Goal: Information Seeking & Learning: Learn about a topic

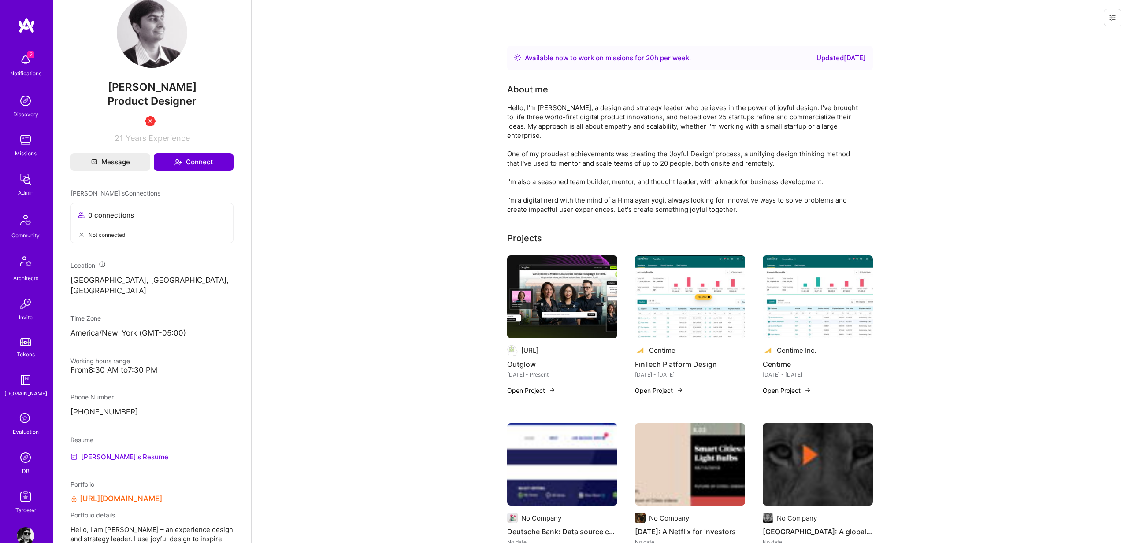
scroll to position [308, 0]
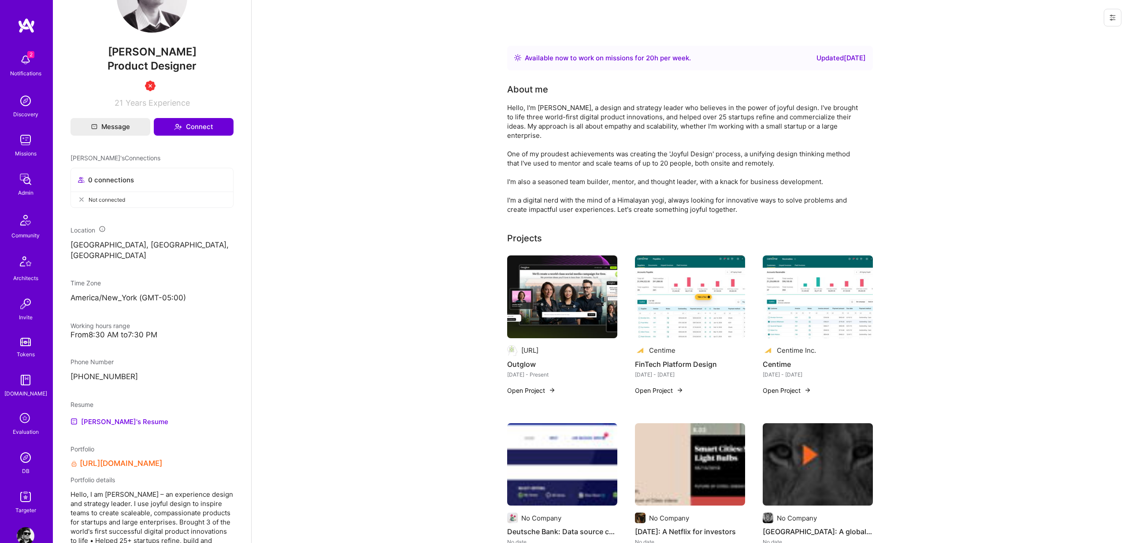
click at [145, 464] on link "[URL][DOMAIN_NAME]" at bounding box center [121, 463] width 82 height 9
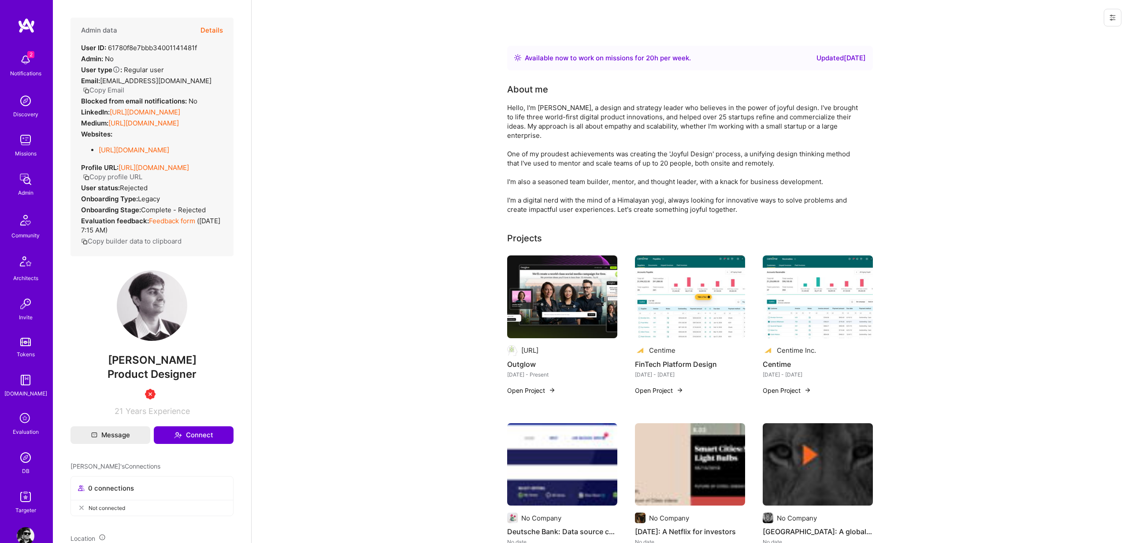
click at [219, 33] on button "Details" at bounding box center [211, 31] width 22 height 26
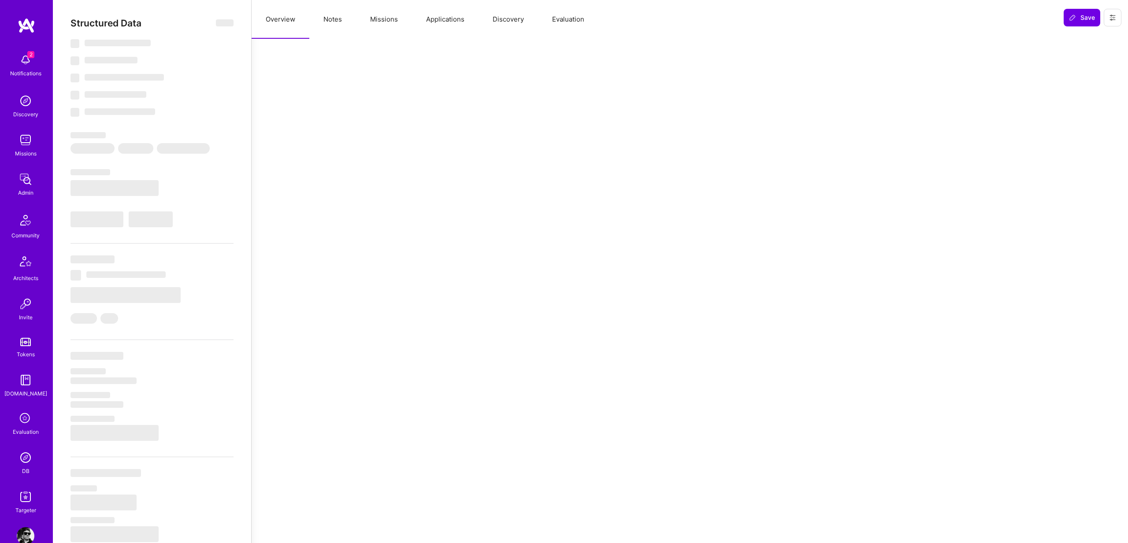
select select "Right Now"
select select "1"
select select "3"
select select "7"
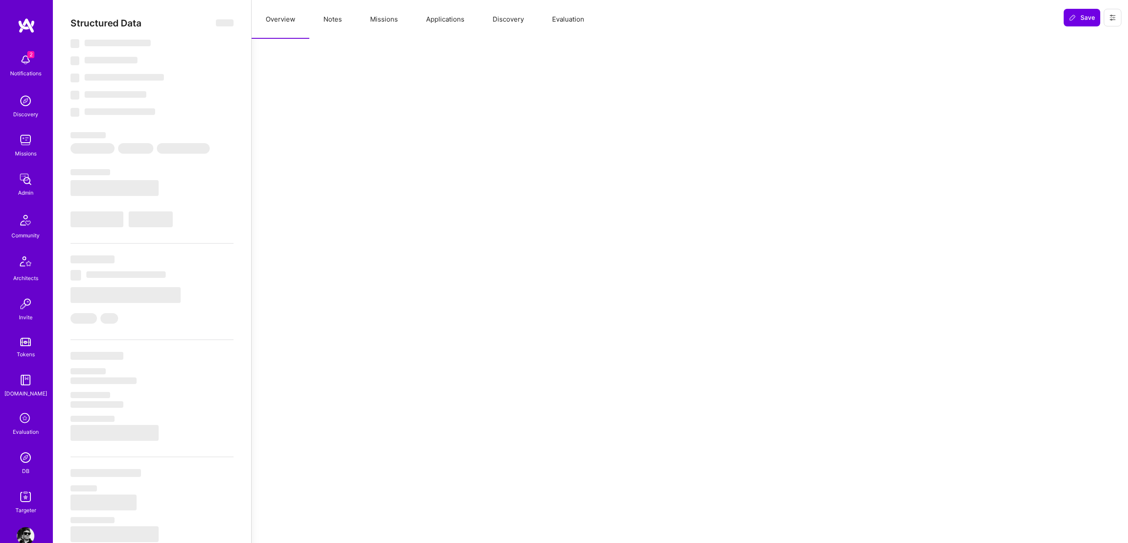
select select "US"
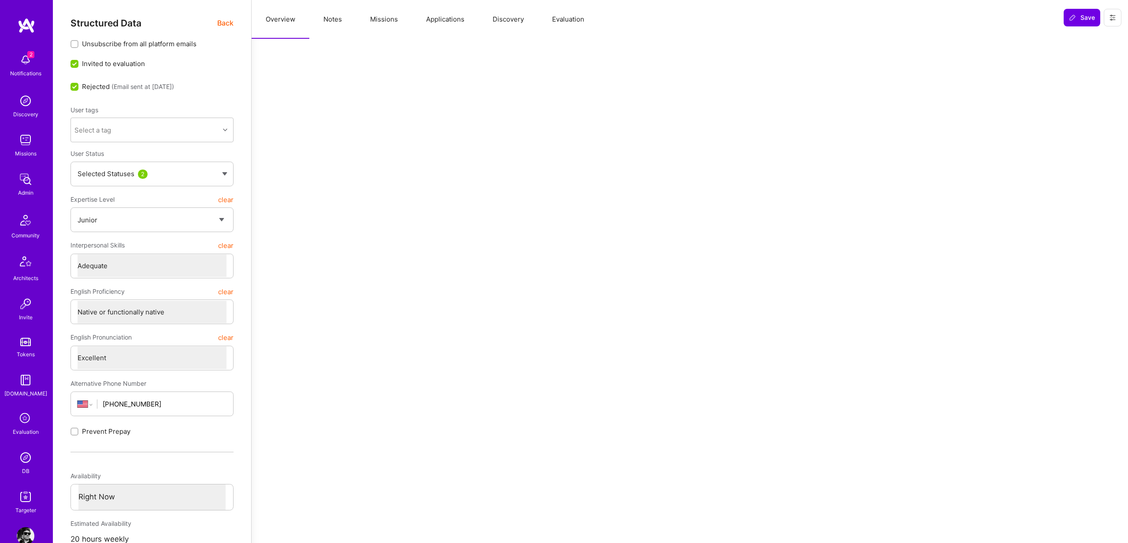
click at [228, 179] on div "Selected Statuses 2" at bounding box center [151, 174] width 163 height 25
click at [342, 24] on button "Notes" at bounding box center [332, 19] width 47 height 39
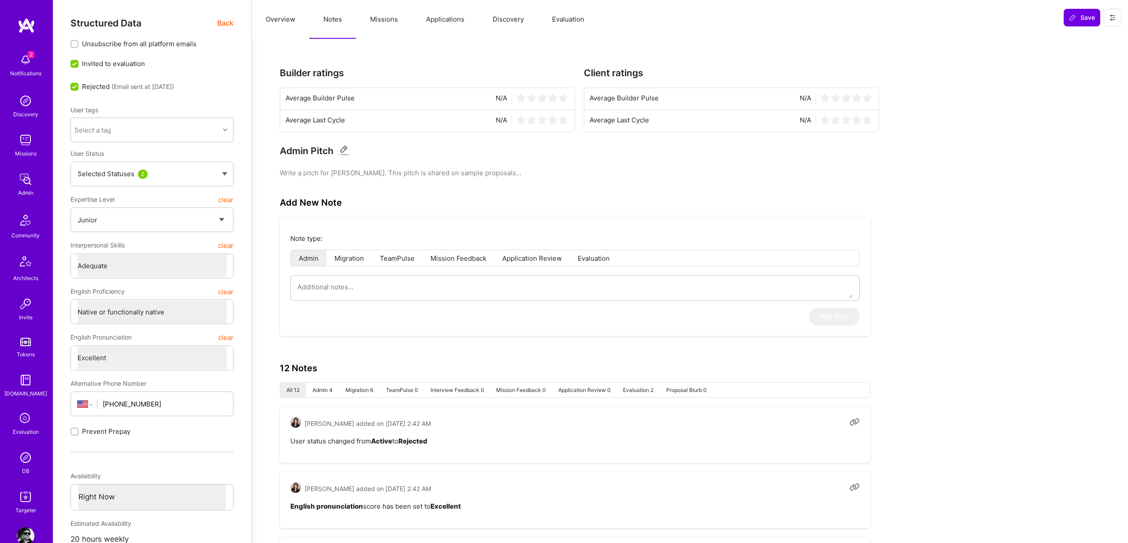
click at [232, 26] on span "Back" at bounding box center [225, 23] width 16 height 11
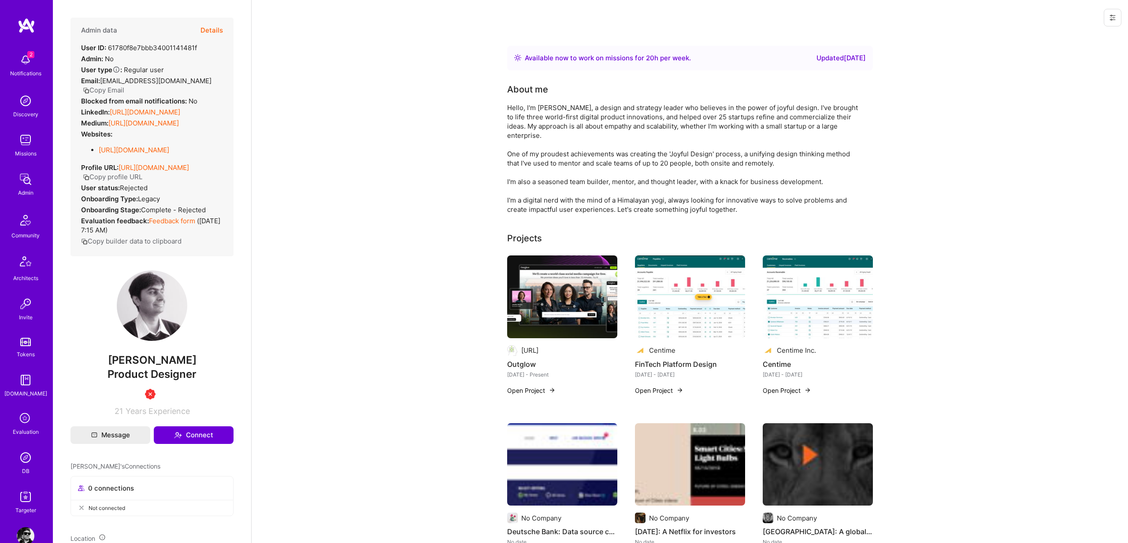
click at [219, 24] on button "Details" at bounding box center [211, 31] width 22 height 26
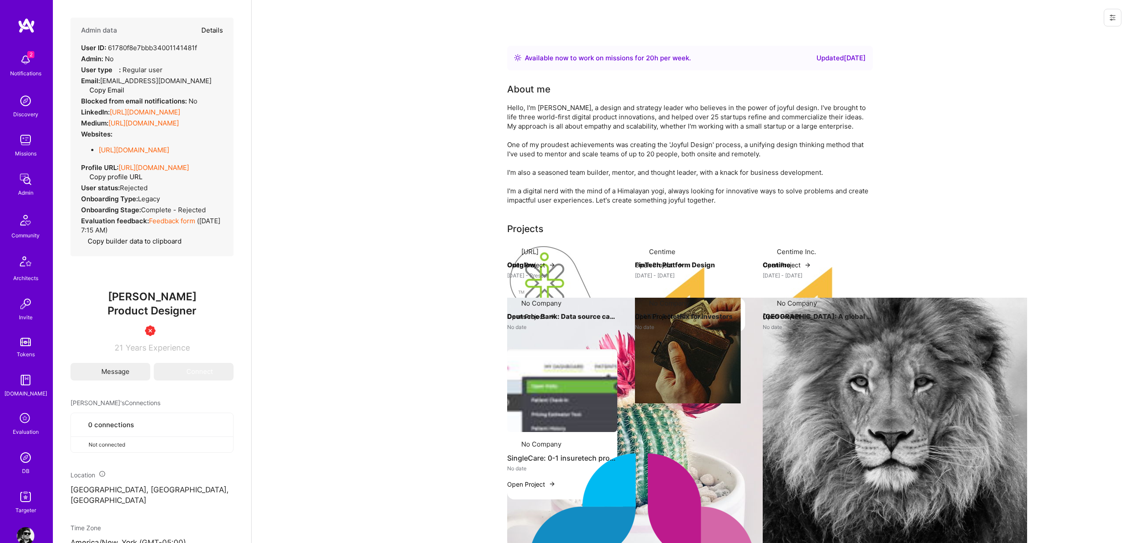
type textarea "x"
select select "1"
select select "3"
select select "7"
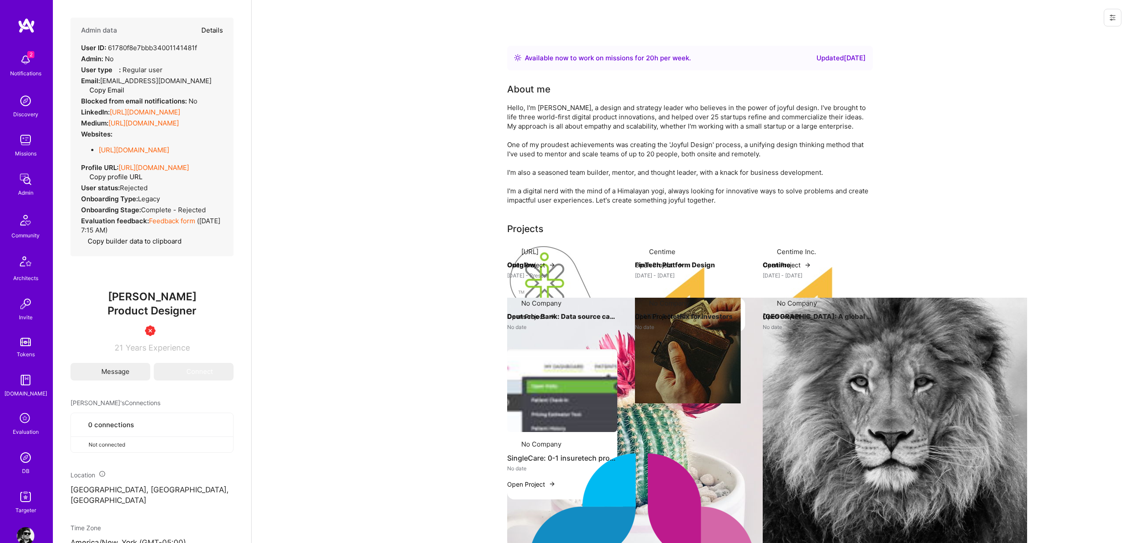
select select "US"
select select "Right Now"
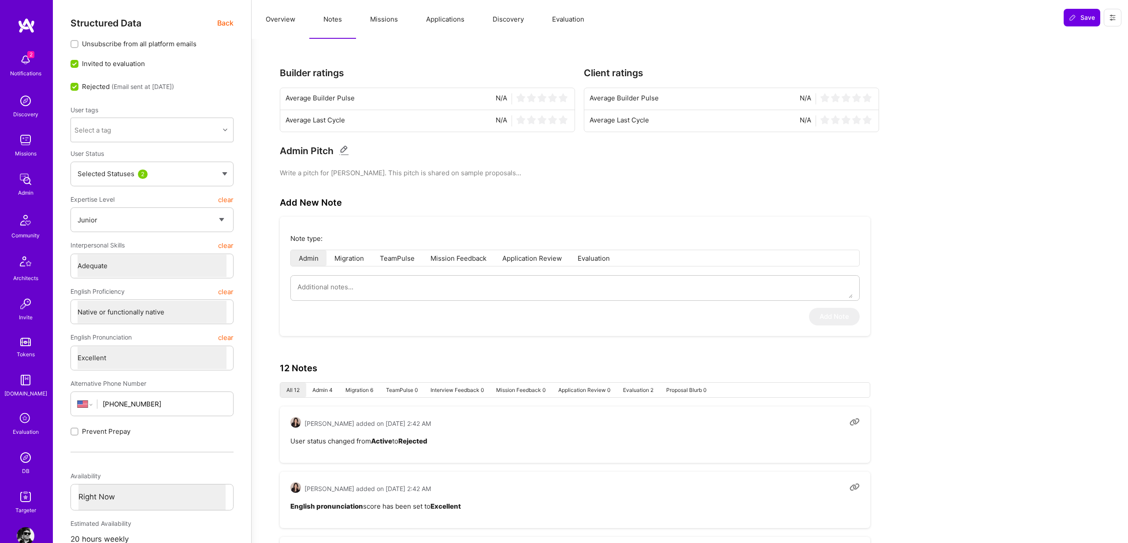
click at [200, 179] on div "Selected Statuses 2" at bounding box center [151, 174] width 163 height 25
click at [221, 125] on div at bounding box center [226, 129] width 14 height 11
click at [232, 26] on span "Back" at bounding box center [225, 23] width 16 height 11
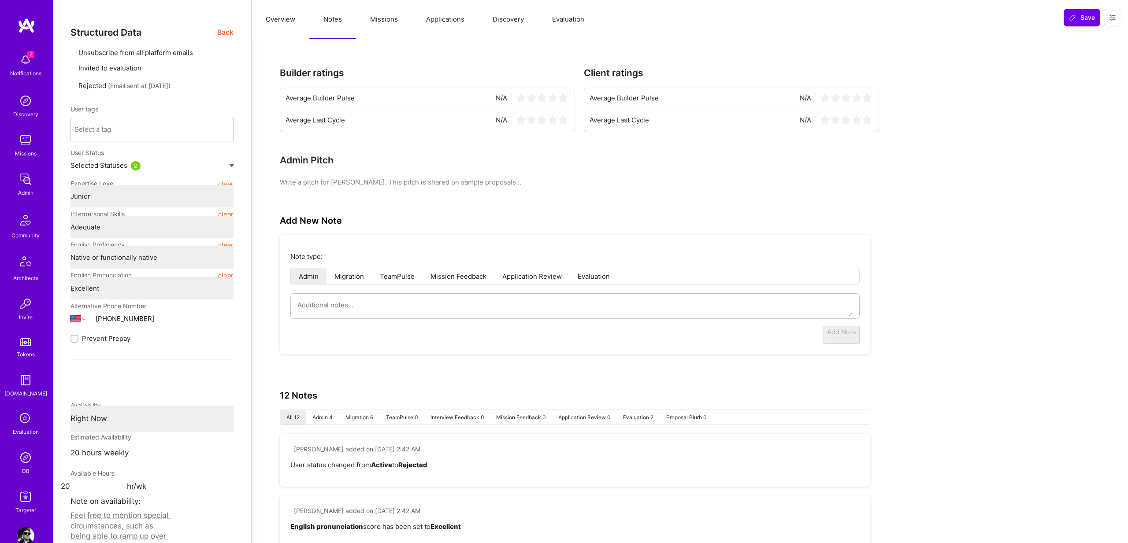
type textarea "x"
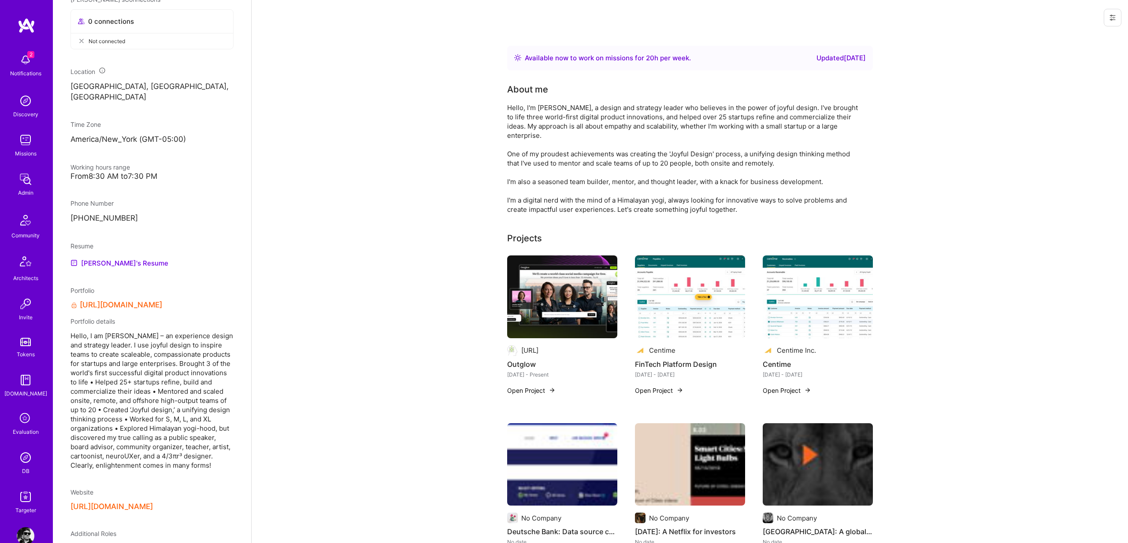
scroll to position [486, 0]
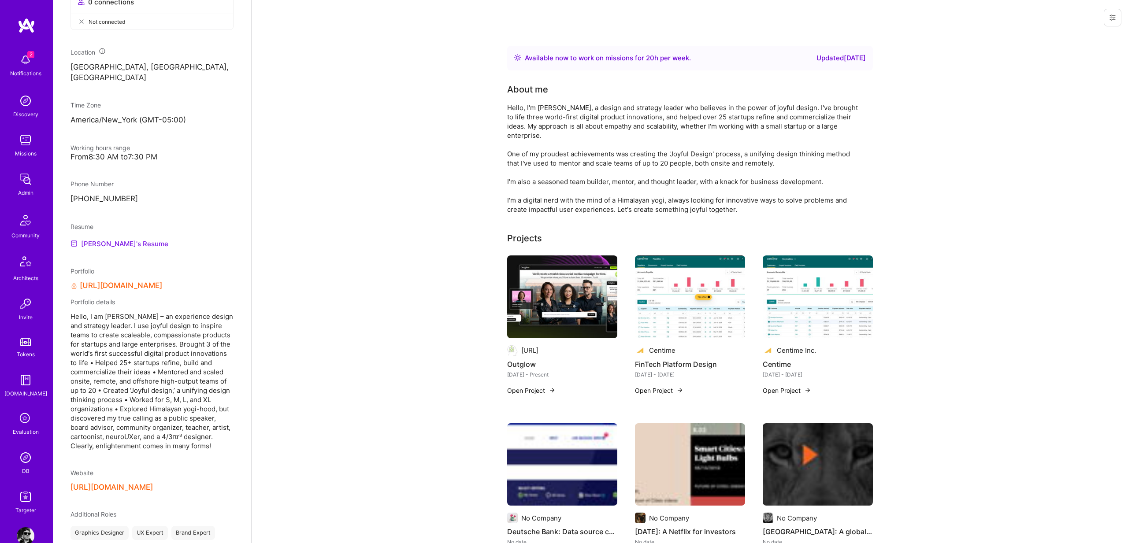
click at [118, 239] on link "[PERSON_NAME]'s Resume" at bounding box center [119, 243] width 98 height 11
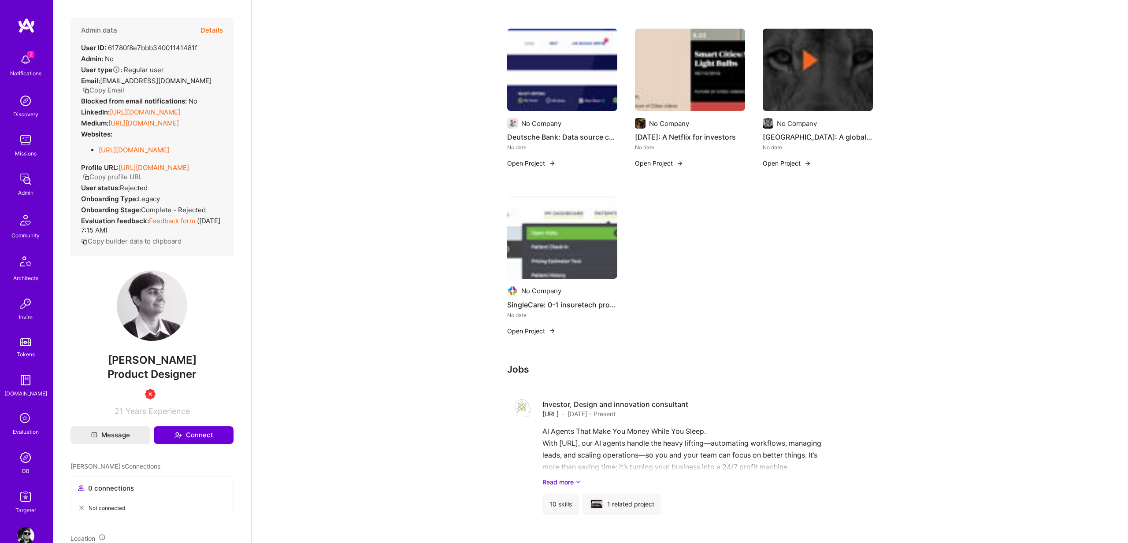
scroll to position [0, 0]
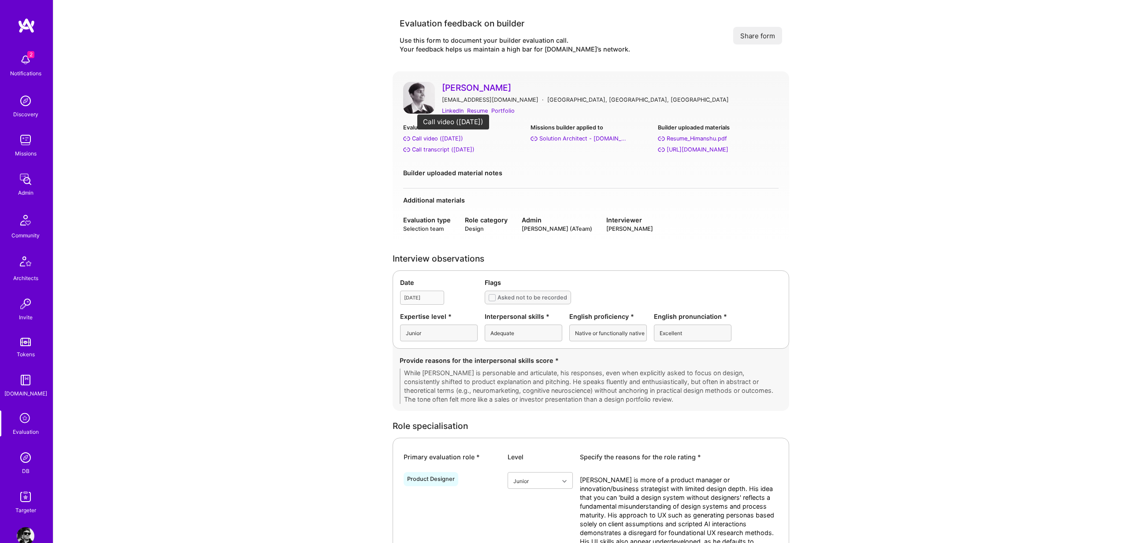
click at [457, 138] on div "Call video ([DATE])" at bounding box center [437, 138] width 51 height 9
click at [459, 150] on div "Call transcript (Aug 02, 2025)" at bounding box center [443, 149] width 63 height 9
click at [456, 139] on div "Call video (Aug 02, 2025)" at bounding box center [437, 138] width 51 height 9
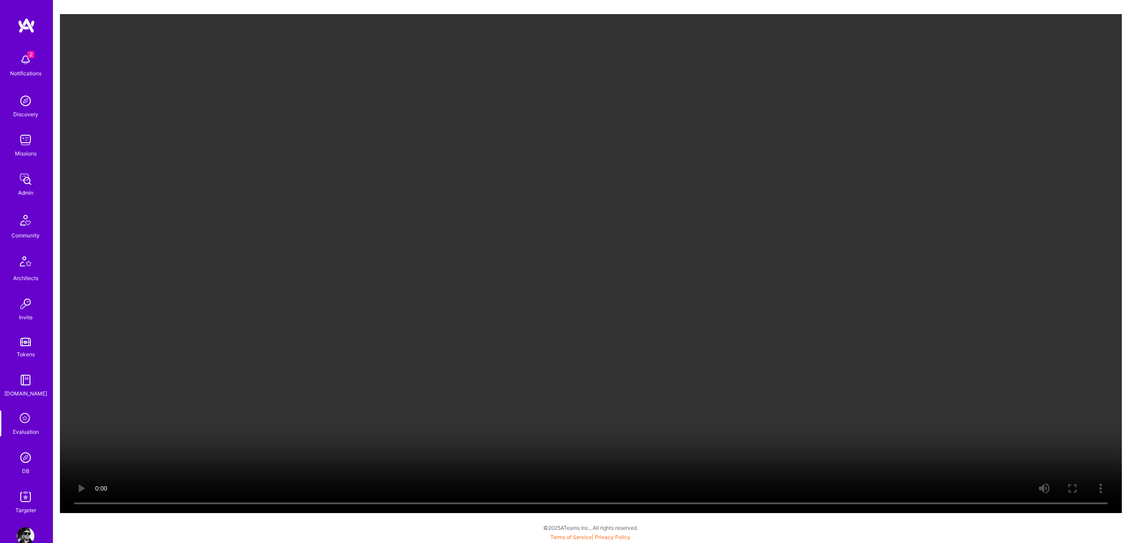
click at [834, 263] on video "Your browser does not support the video tag." at bounding box center [591, 263] width 1062 height 499
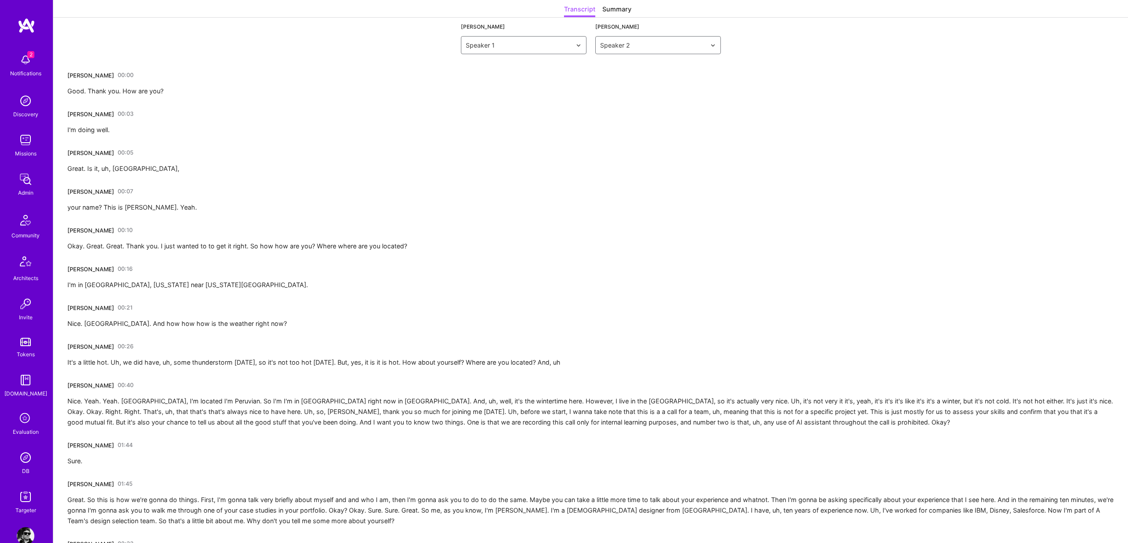
scroll to position [133, 0]
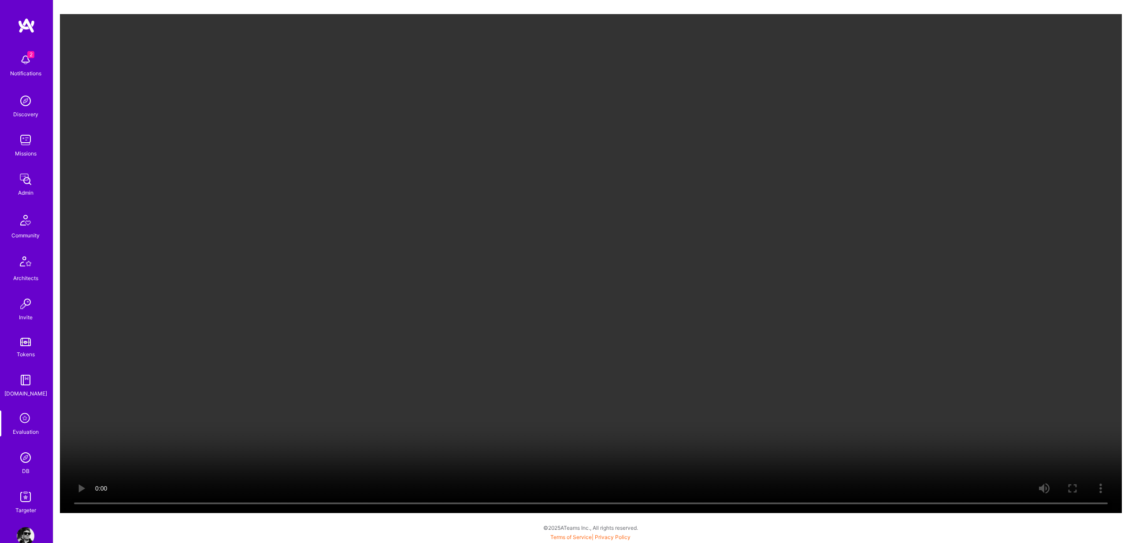
click at [905, 402] on video "Your browser does not support the video tag." at bounding box center [591, 263] width 1062 height 499
click at [727, 266] on video "Your browser does not support the video tag." at bounding box center [591, 263] width 1062 height 499
click at [954, 343] on video "Your browser does not support the video tag." at bounding box center [591, 263] width 1062 height 499
